Goal: Information Seeking & Learning: Learn about a topic

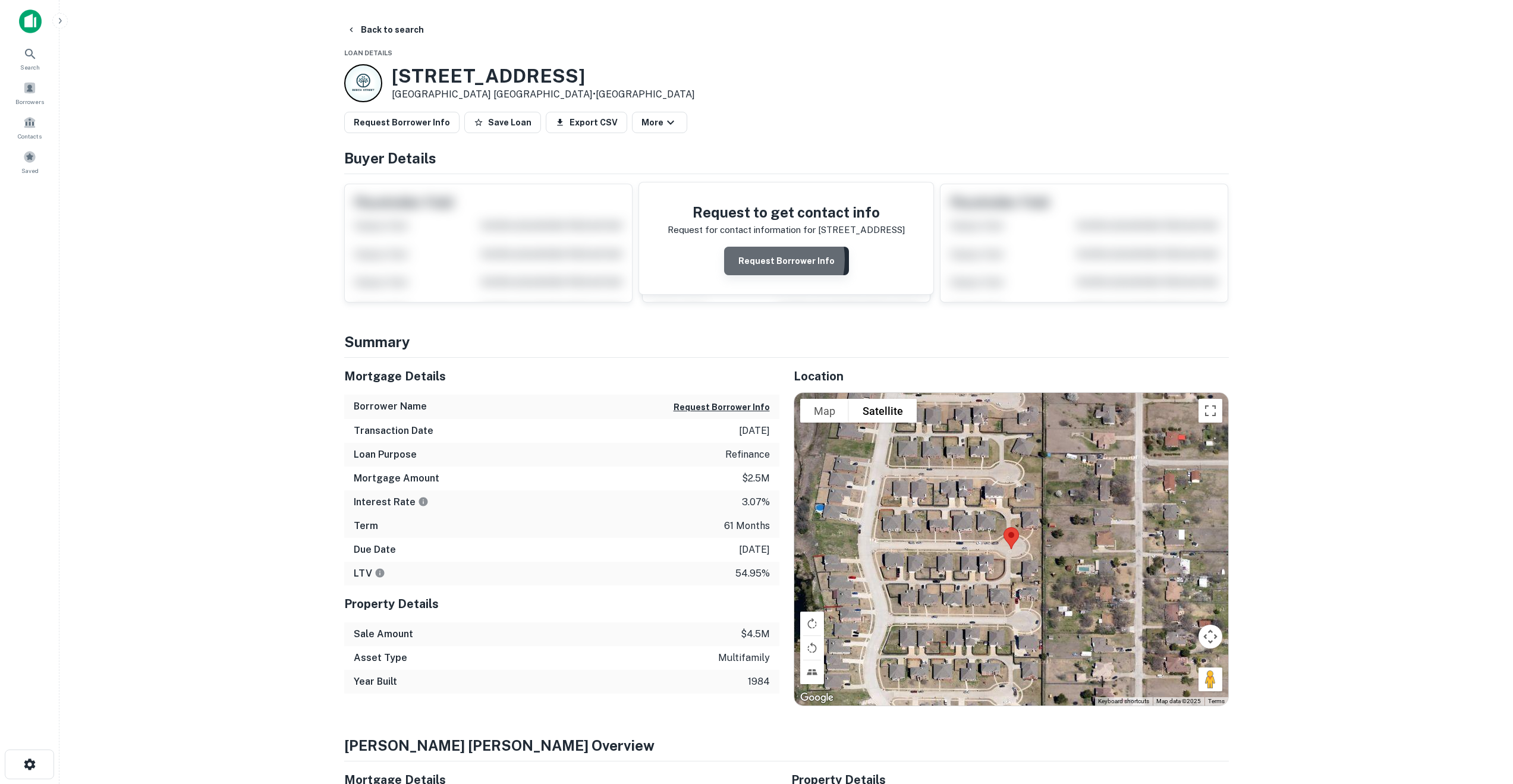
click at [759, 260] on button "Request Borrower Info" at bounding box center [787, 261] width 125 height 29
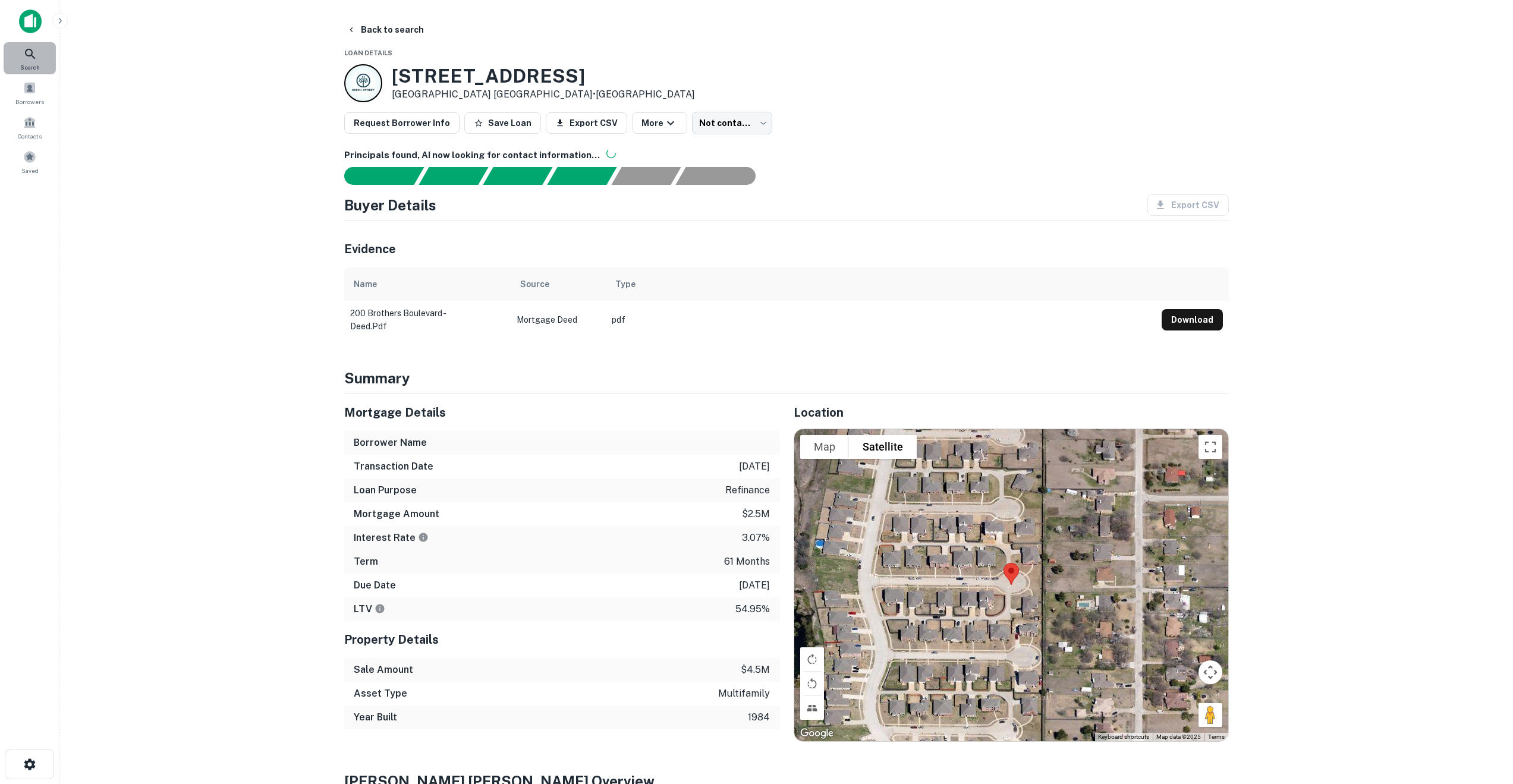
click at [28, 54] on icon at bounding box center [30, 54] width 14 height 14
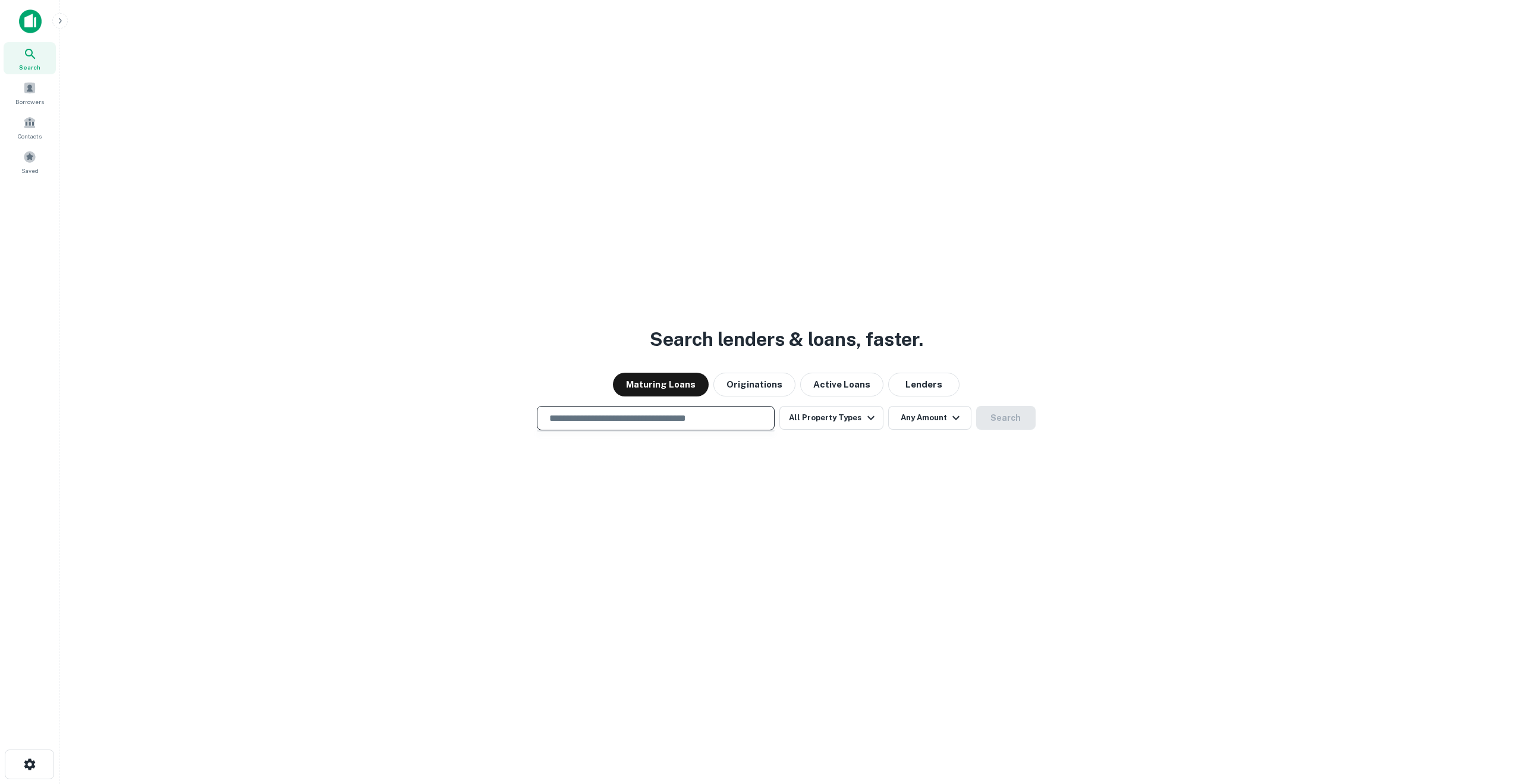
click at [610, 422] on input "text" at bounding box center [656, 418] width 227 height 14
paste input "**********"
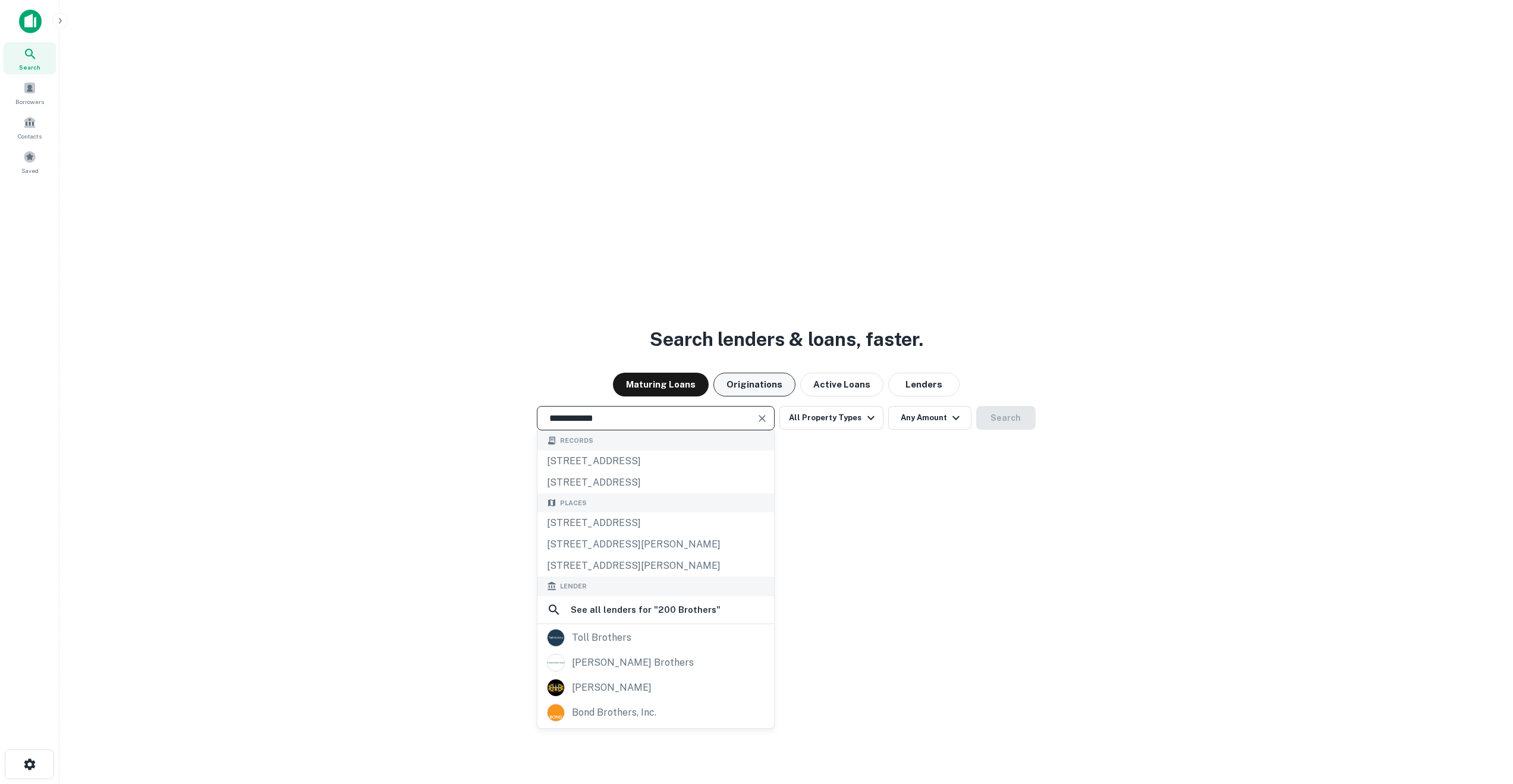
click at [761, 385] on button "Originations" at bounding box center [754, 385] width 82 height 24
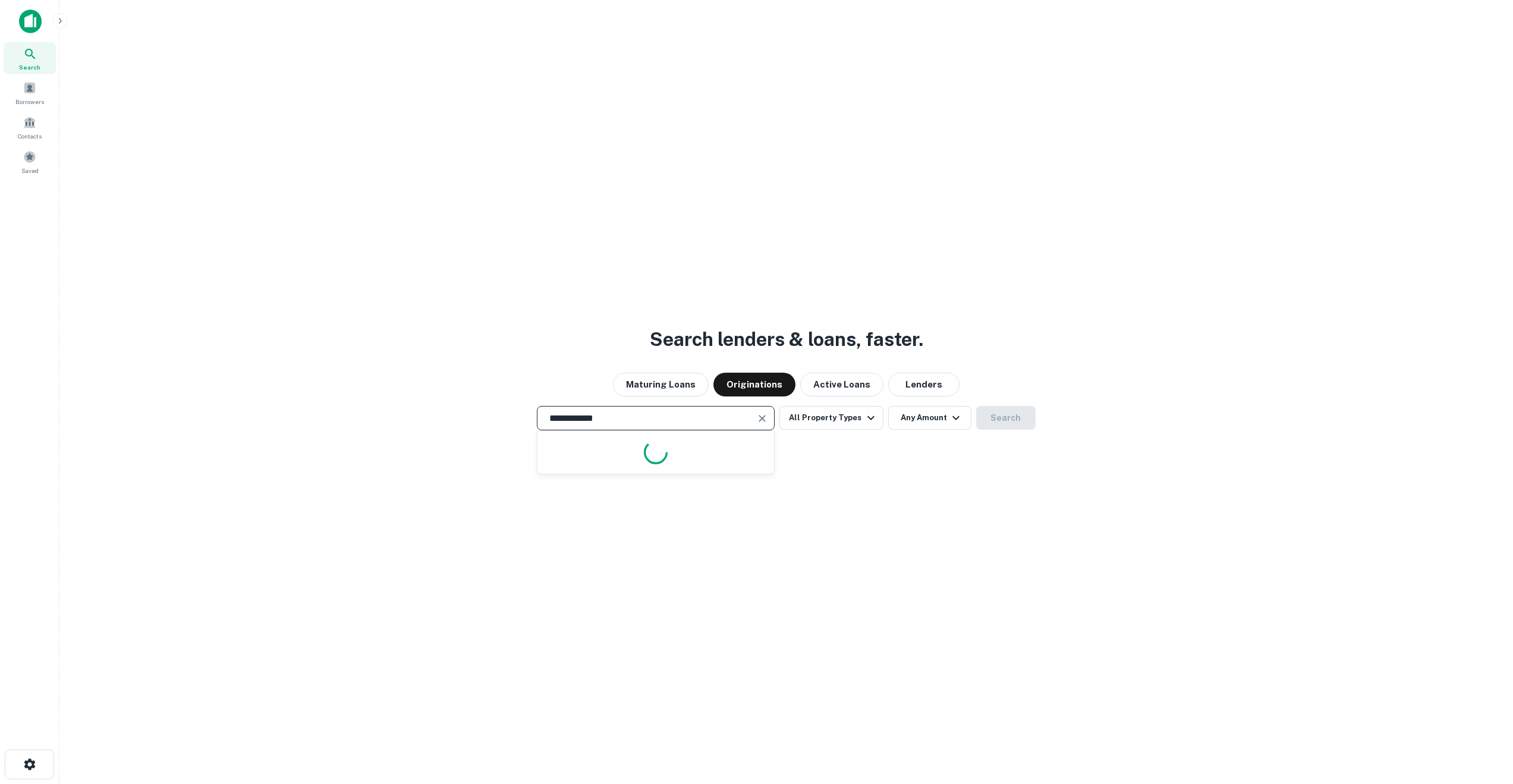
click at [643, 417] on input "**********" at bounding box center [647, 418] width 210 height 14
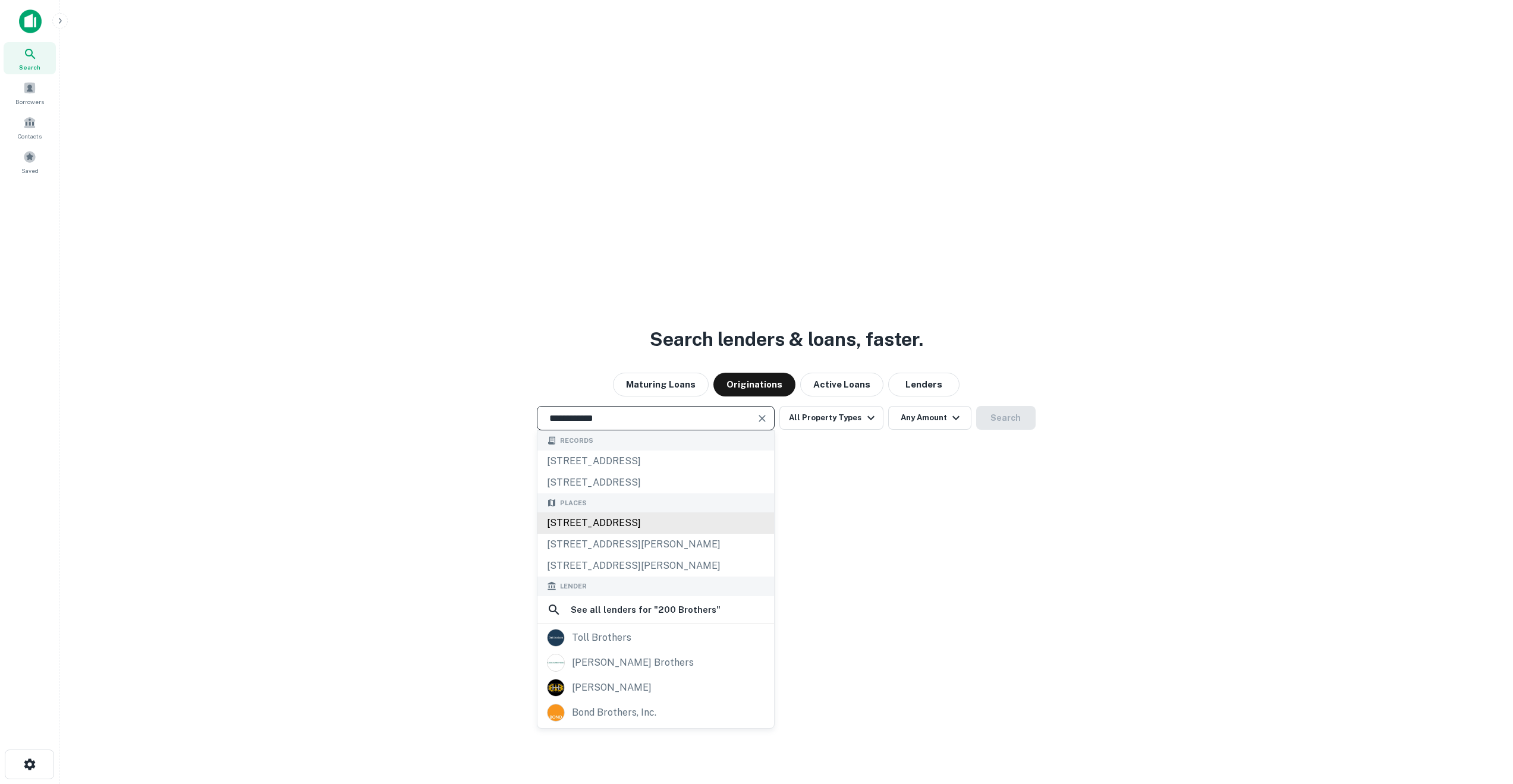
type input "**********"
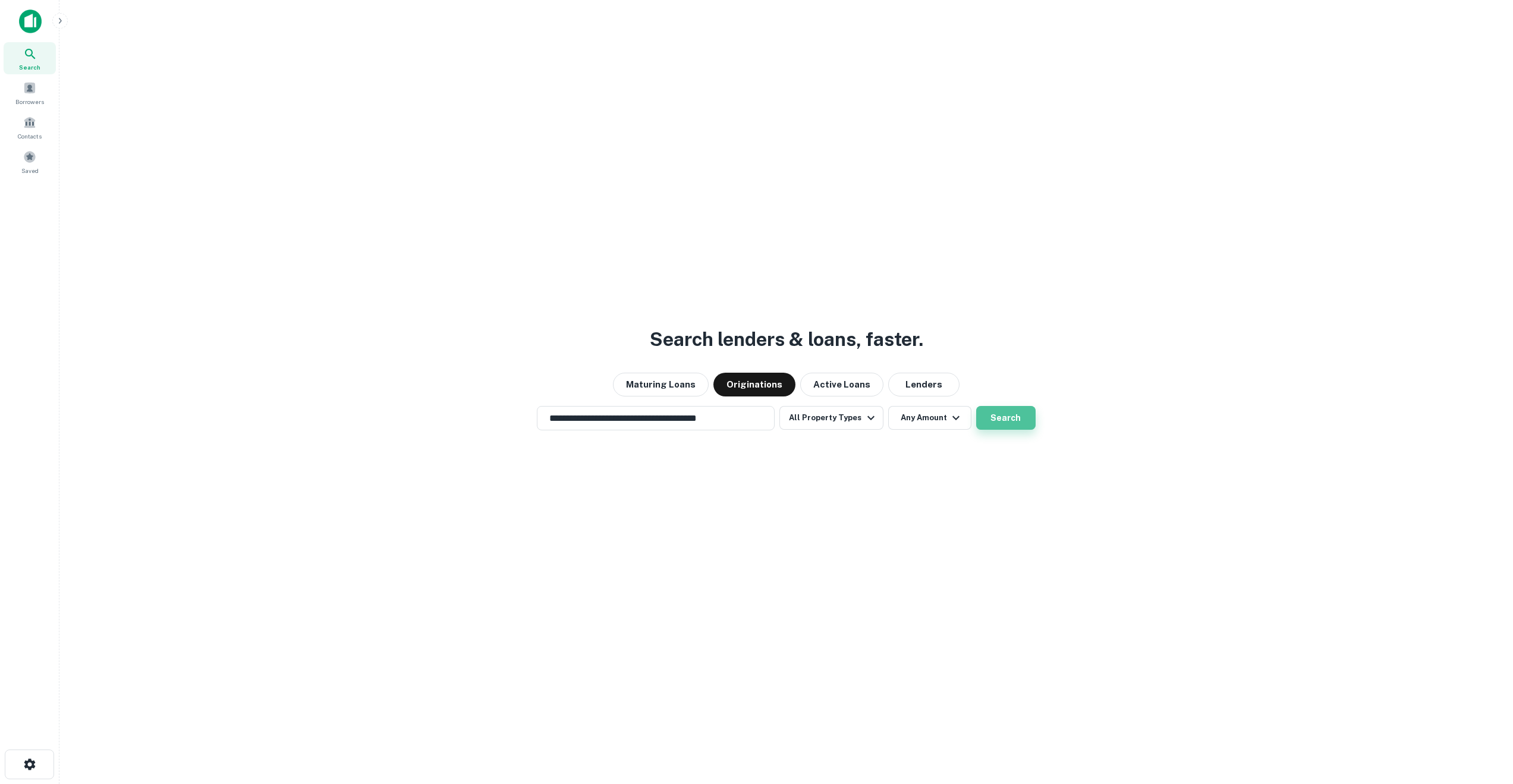
click at [995, 422] on button "Search" at bounding box center [1006, 418] width 59 height 24
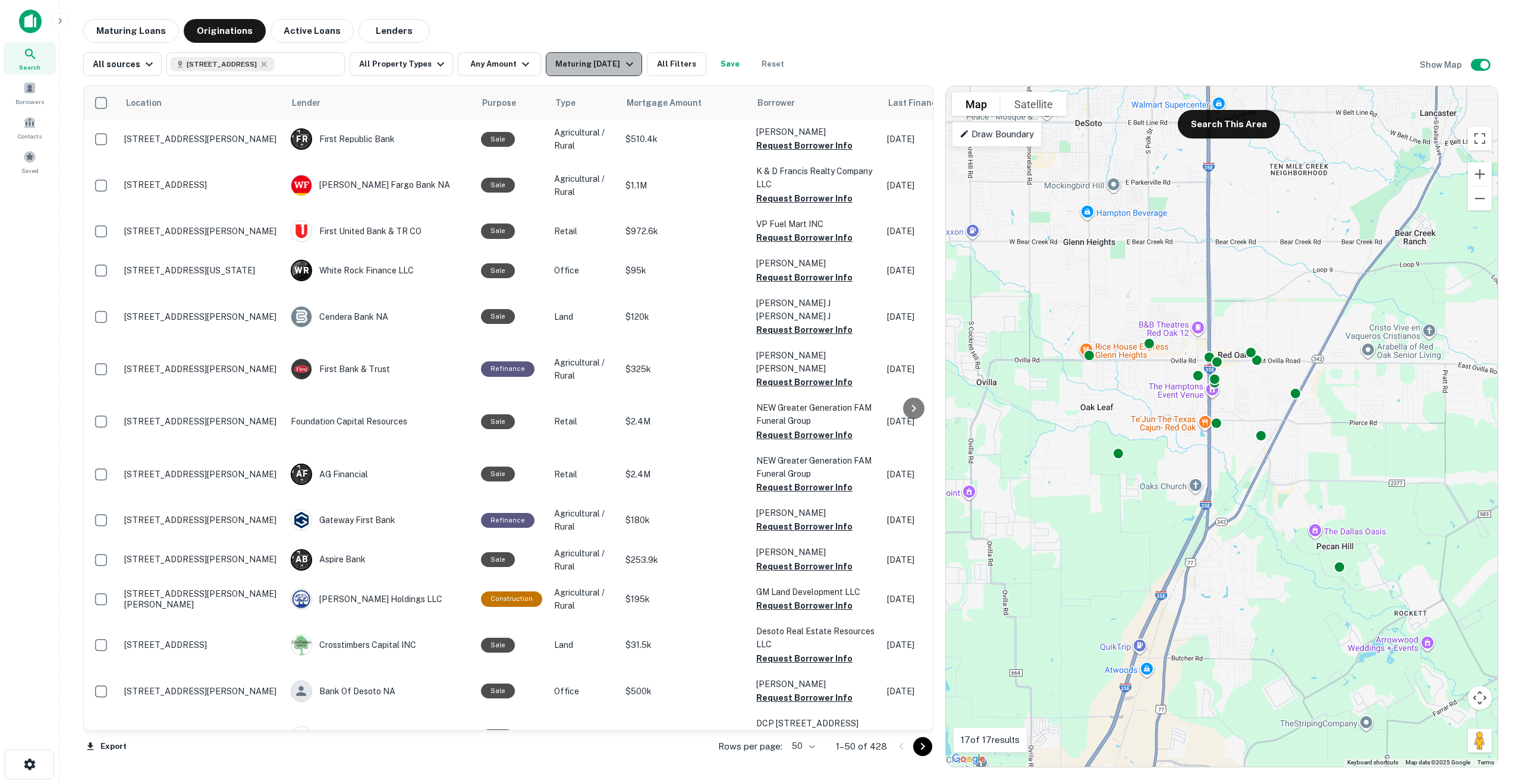
click at [607, 66] on div "Maturing [DATE]" at bounding box center [595, 64] width 81 height 14
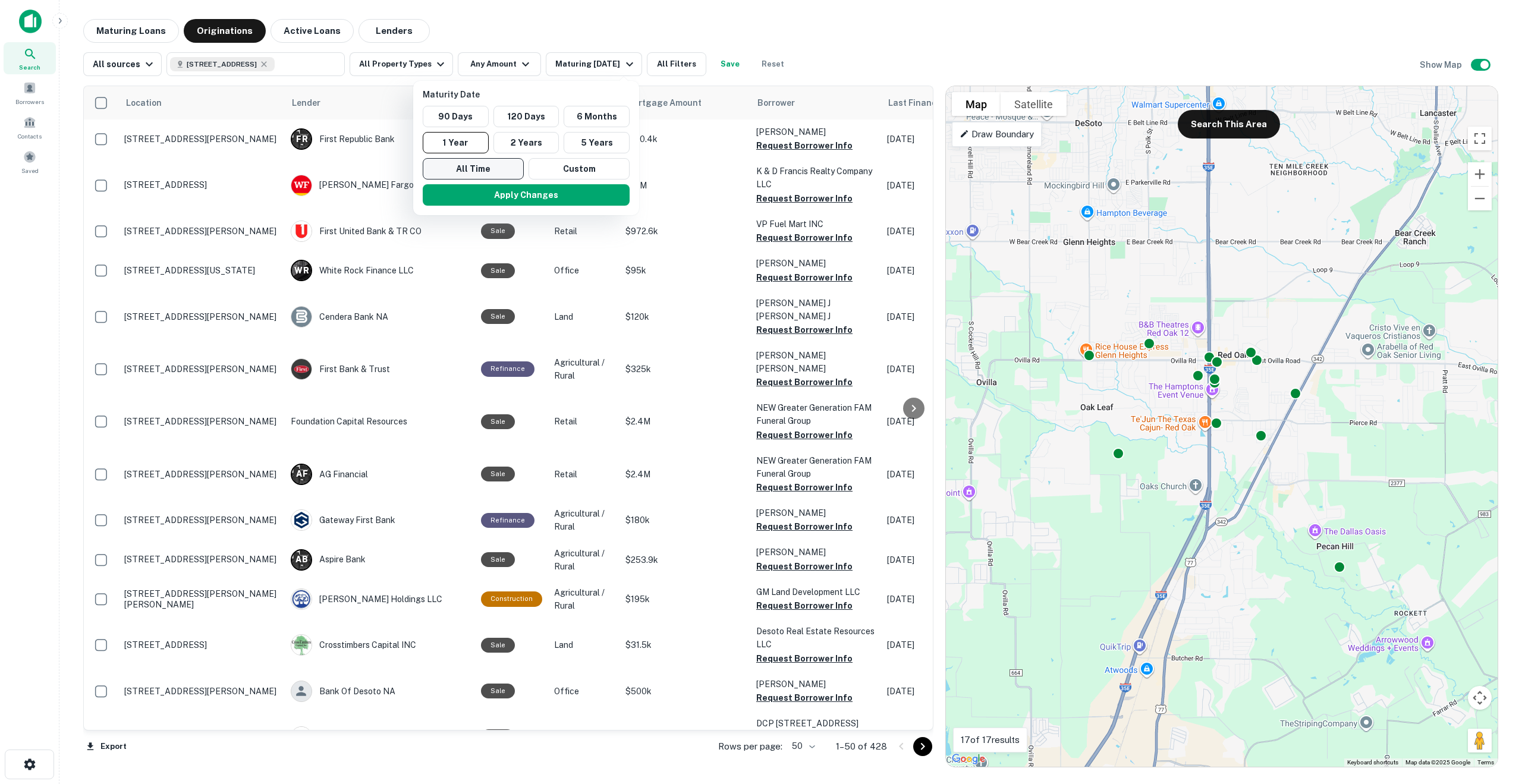
click at [509, 169] on button "All Time" at bounding box center [473, 169] width 101 height 22
click at [467, 170] on button "All Time" at bounding box center [474, 169] width 101 height 22
click at [527, 196] on button "Apply Changes" at bounding box center [527, 194] width 207 height 22
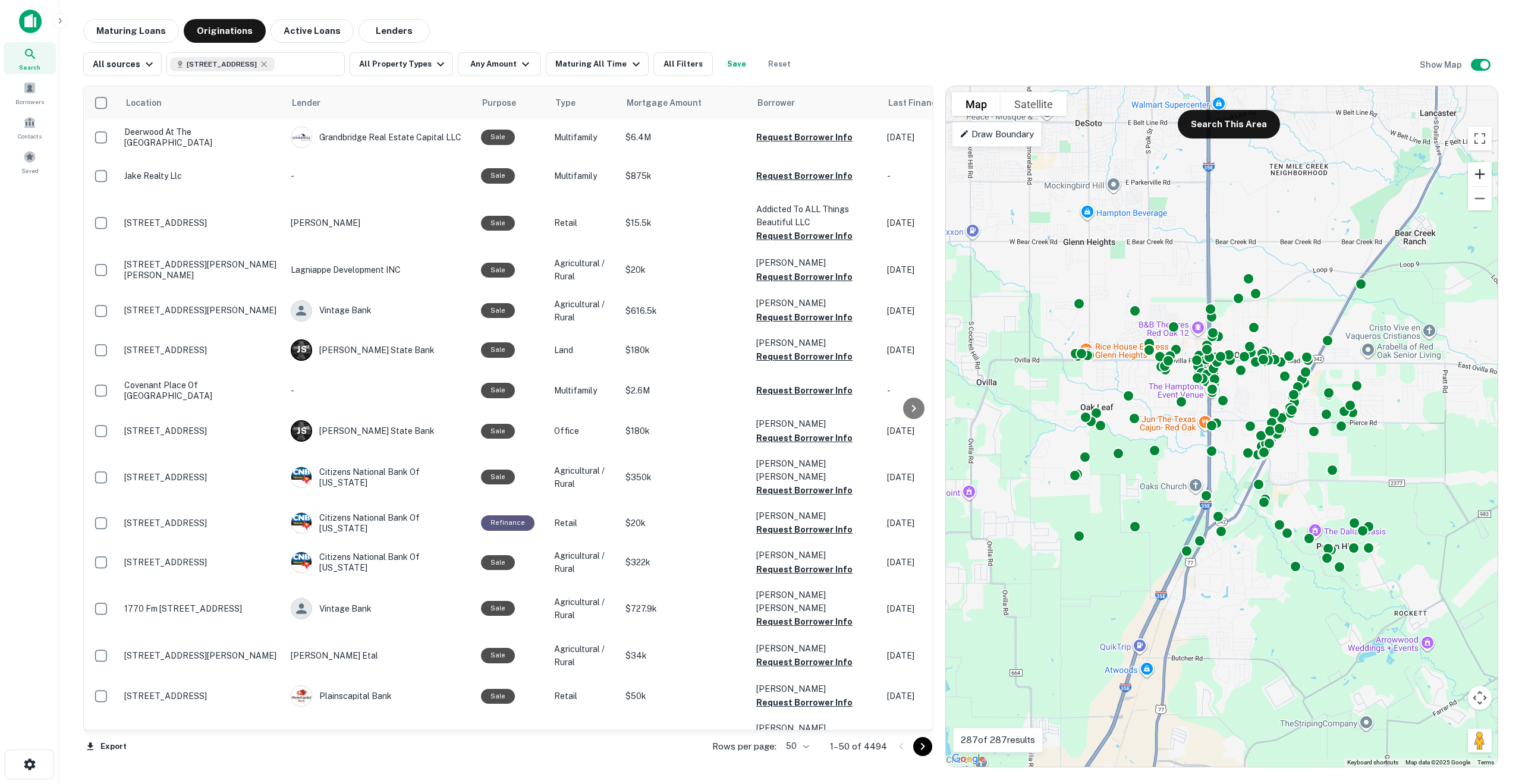
click at [1481, 173] on button "Zoom in" at bounding box center [1480, 174] width 24 height 24
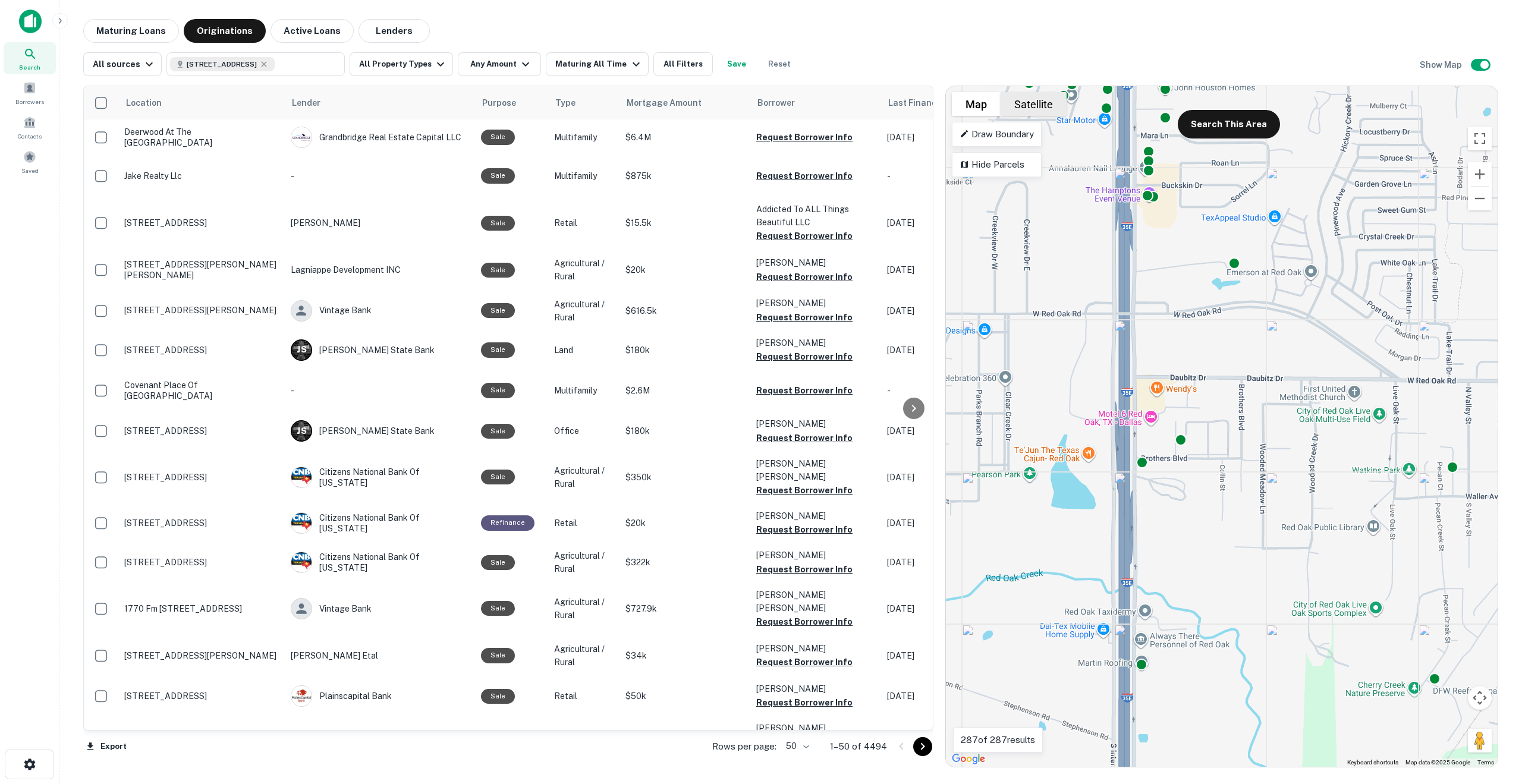
click at [1035, 108] on button "Satellite" at bounding box center [1034, 104] width 66 height 24
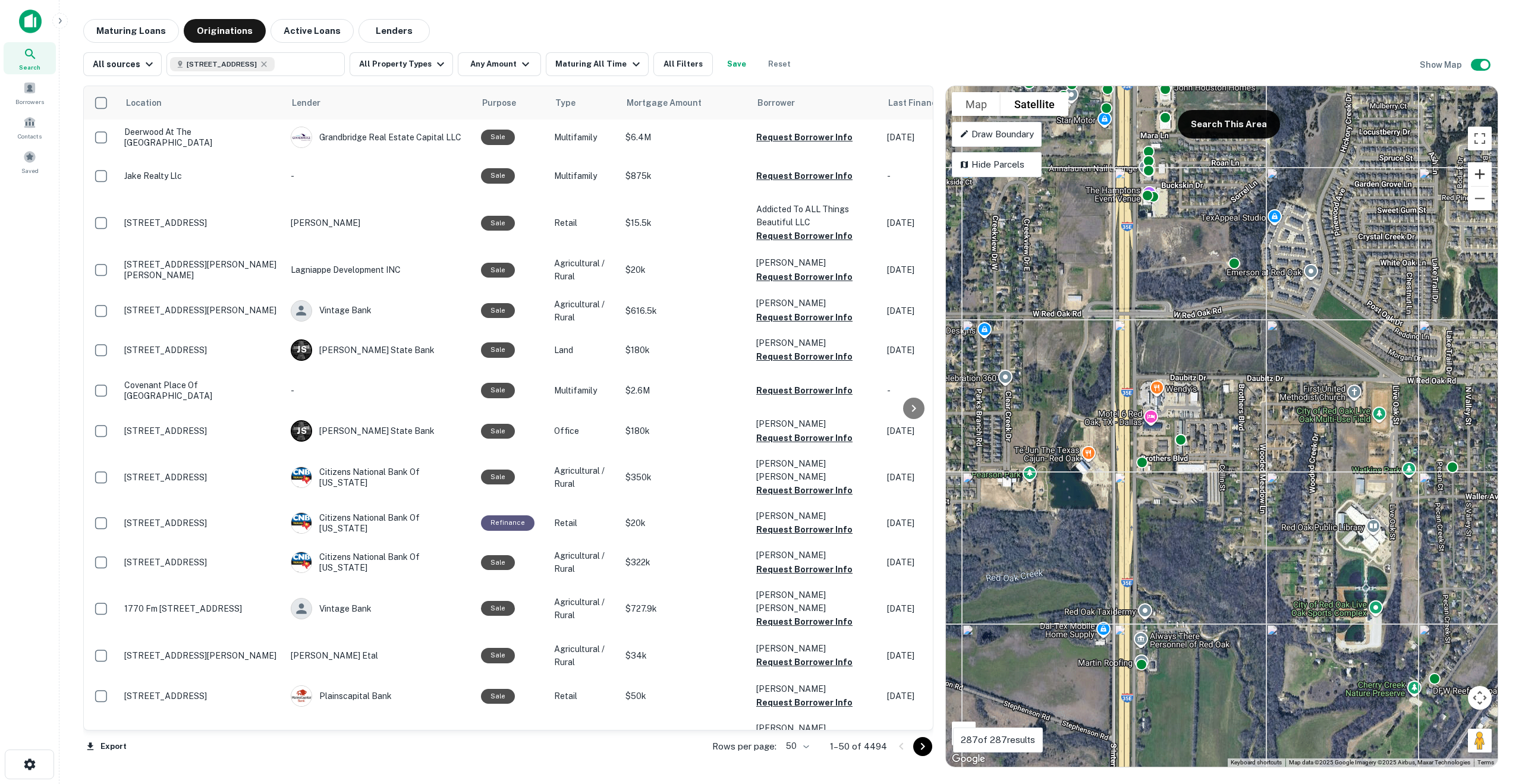
click at [1478, 174] on button "Zoom in" at bounding box center [1480, 174] width 24 height 24
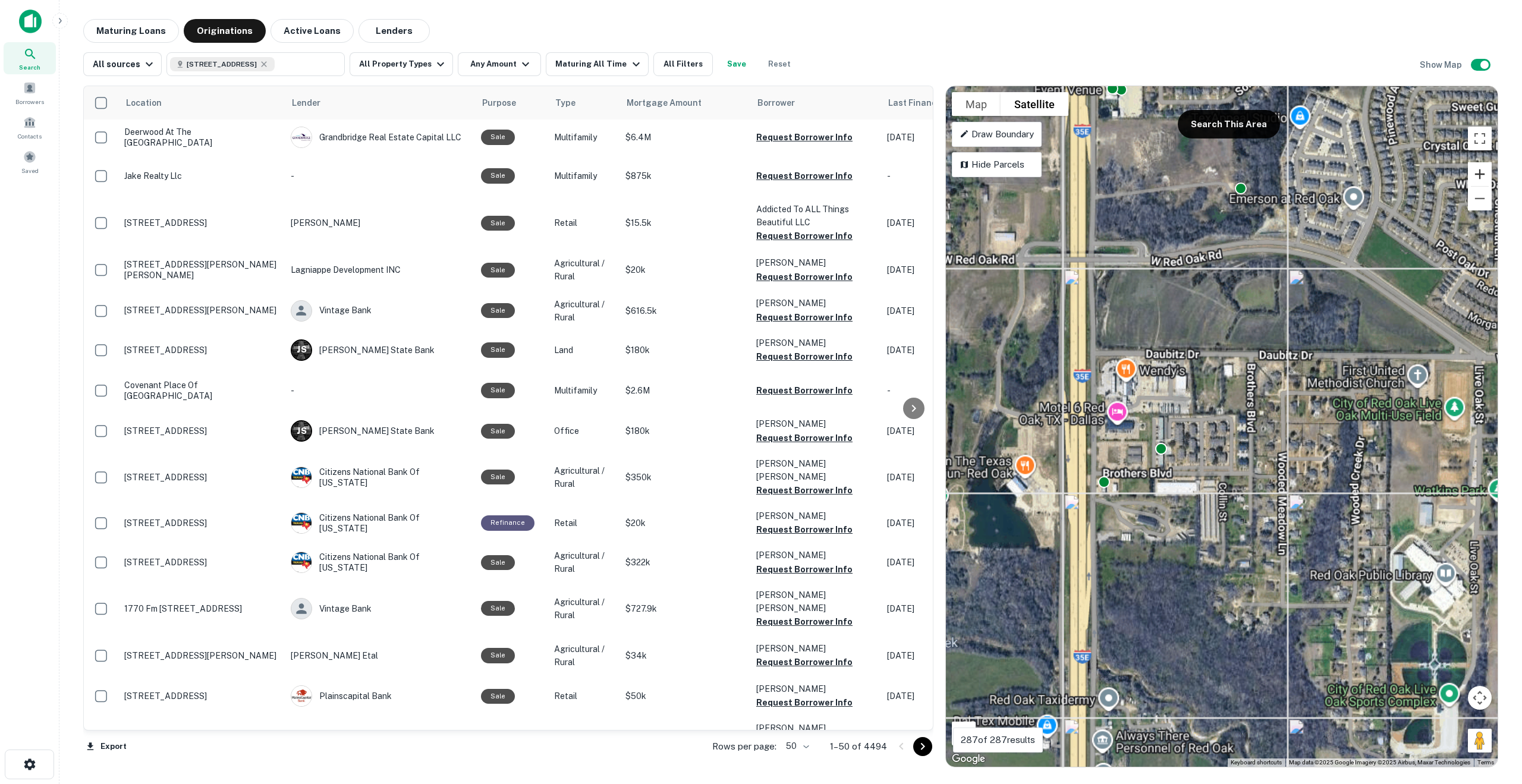
click at [1478, 174] on button "Zoom in" at bounding box center [1480, 174] width 24 height 24
